Goal: Navigation & Orientation: Find specific page/section

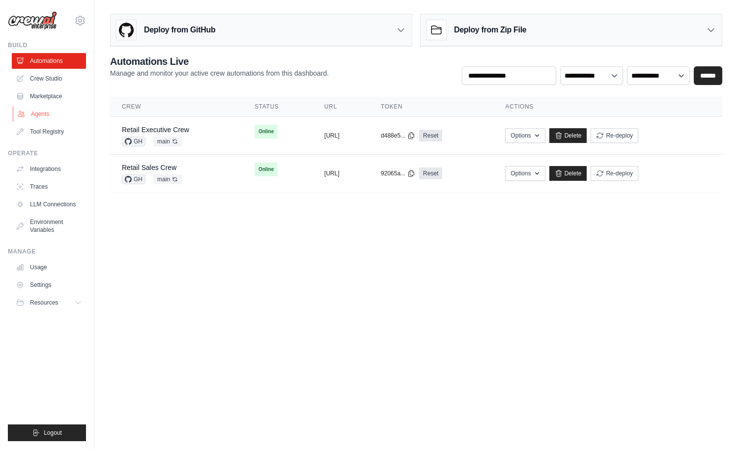
click at [38, 112] on link "Agents" at bounding box center [50, 114] width 74 height 16
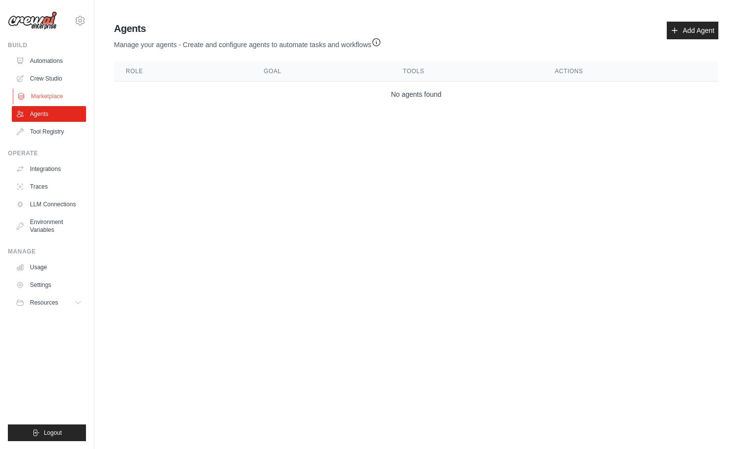
click at [41, 97] on link "Marketplace" at bounding box center [50, 96] width 74 height 16
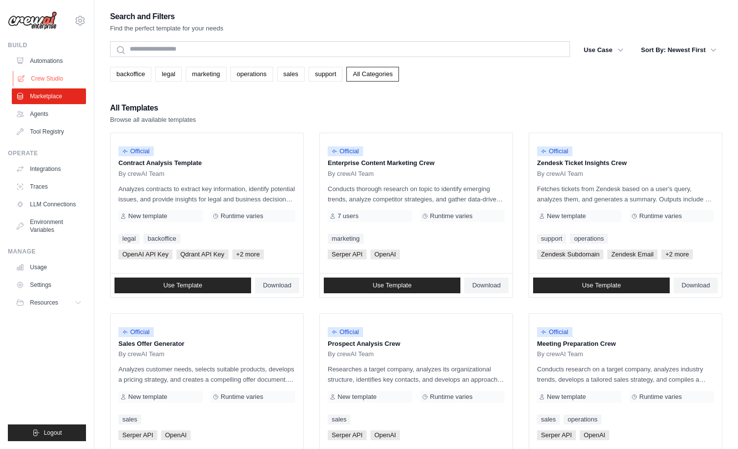
click at [44, 78] on link "Crew Studio" at bounding box center [50, 79] width 74 height 16
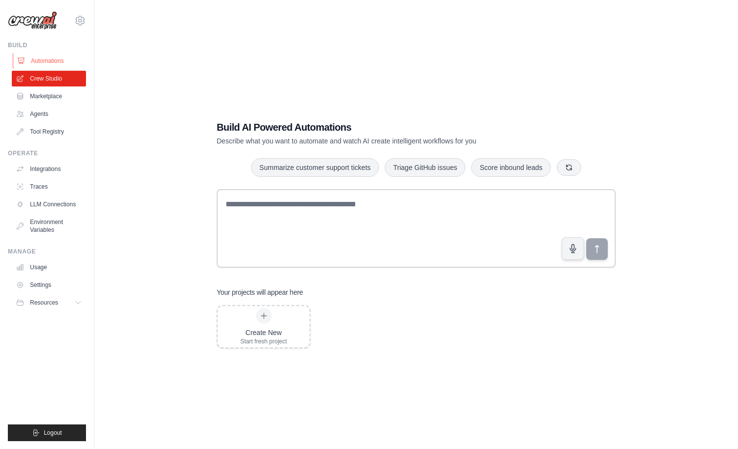
click at [46, 62] on link "Automations" at bounding box center [50, 61] width 74 height 16
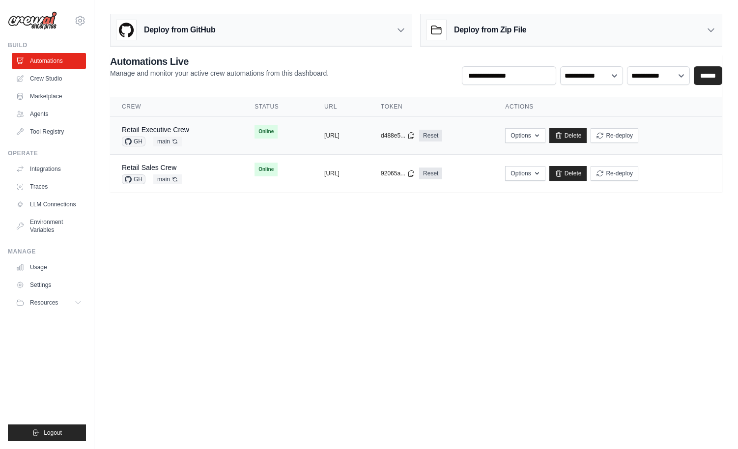
click at [210, 138] on div "Retail Executive Crew GH main Auto-deploy enabled" at bounding box center [176, 136] width 109 height 22
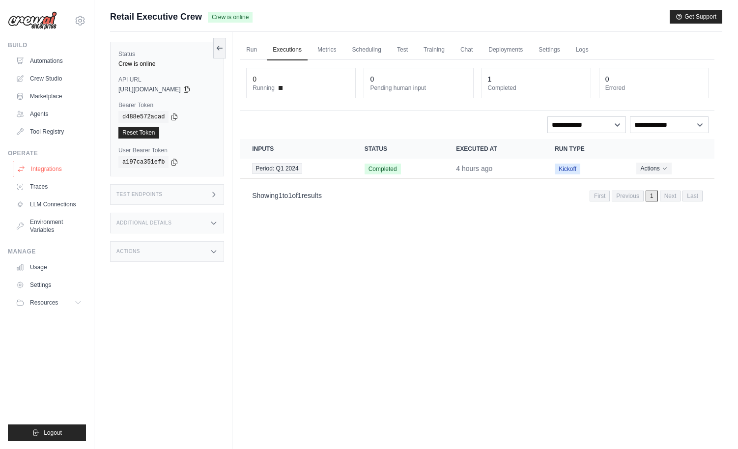
click at [56, 171] on link "Integrations" at bounding box center [50, 169] width 74 height 16
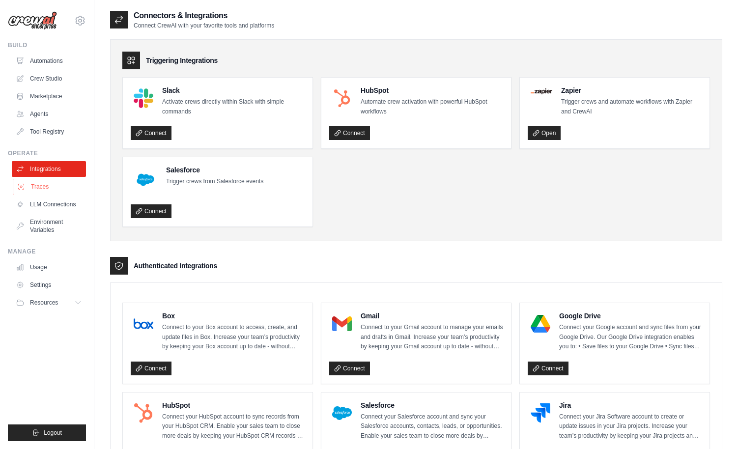
click at [42, 188] on link "Traces" at bounding box center [50, 187] width 74 height 16
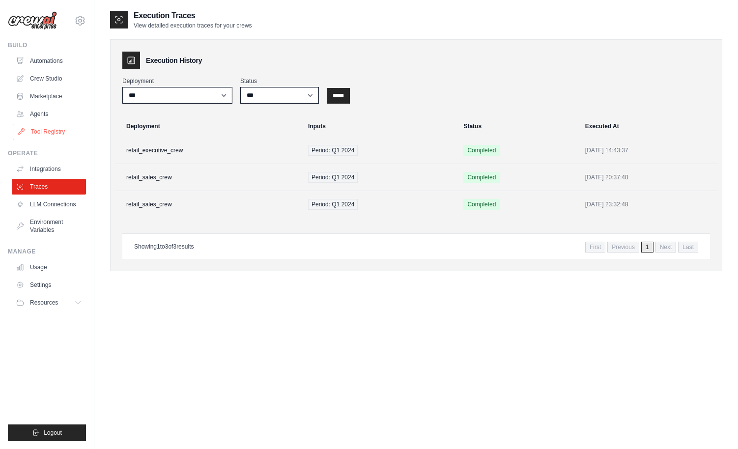
click at [49, 131] on link "Tool Registry" at bounding box center [50, 132] width 74 height 16
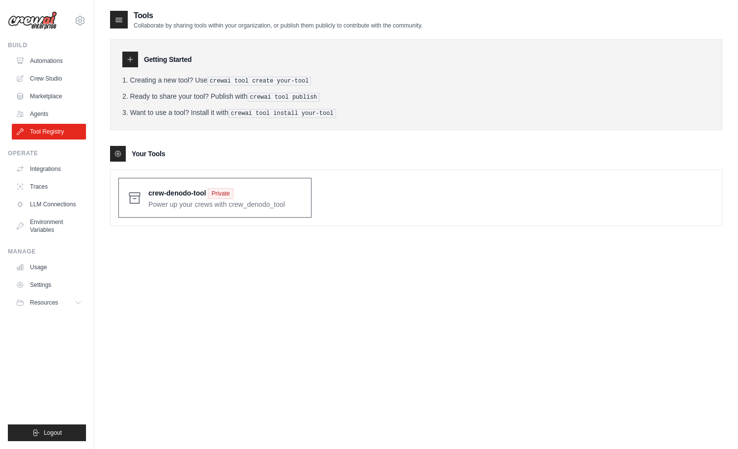
click at [200, 203] on span at bounding box center [225, 197] width 155 height 23
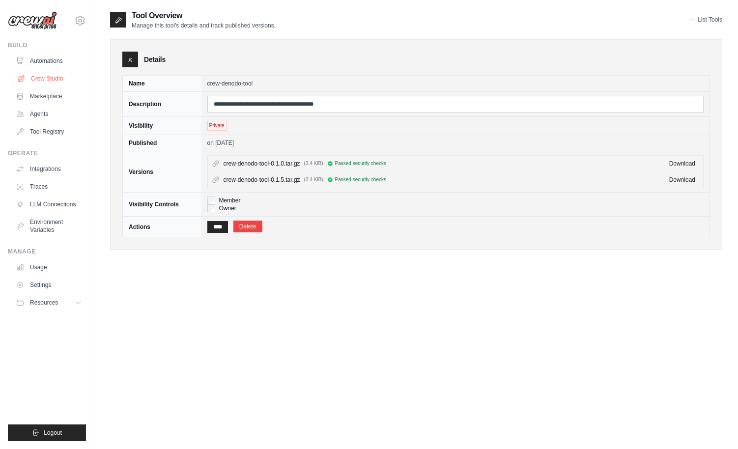
click at [51, 81] on link "Crew Studio" at bounding box center [50, 79] width 74 height 16
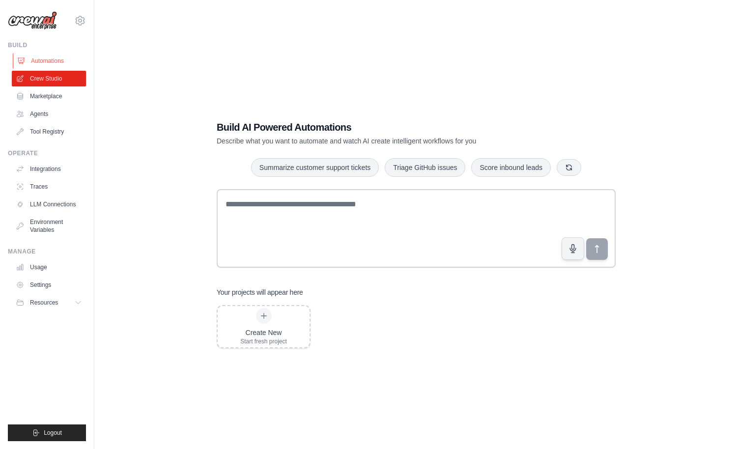
click at [52, 58] on link "Automations" at bounding box center [50, 61] width 74 height 16
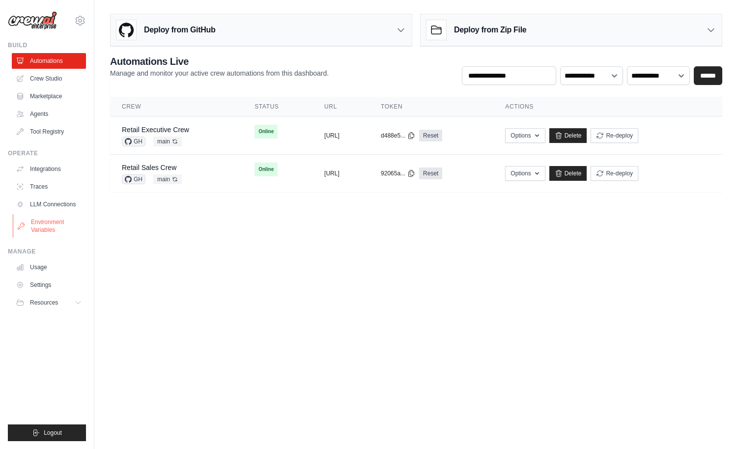
click at [51, 228] on link "Environment Variables" at bounding box center [50, 226] width 74 height 24
